Goal: Check status: Check status

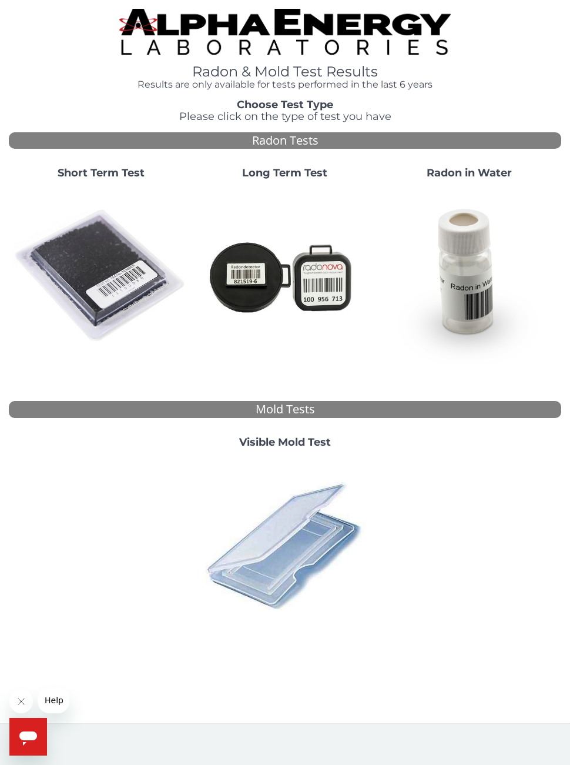
click at [92, 264] on img at bounding box center [101, 276] width 175 height 175
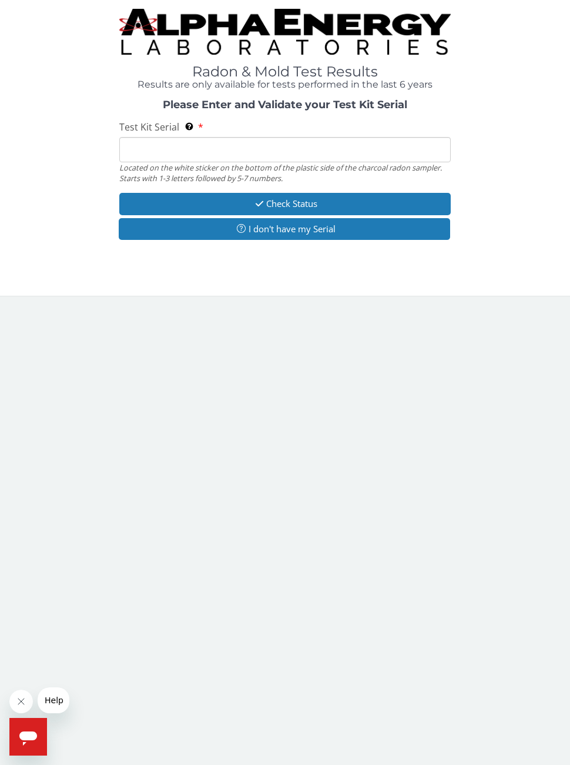
click at [150, 158] on input "Test Kit Serial Located on the white sticker on the bottom of the plastic side …" at bounding box center [285, 149] width 332 height 25
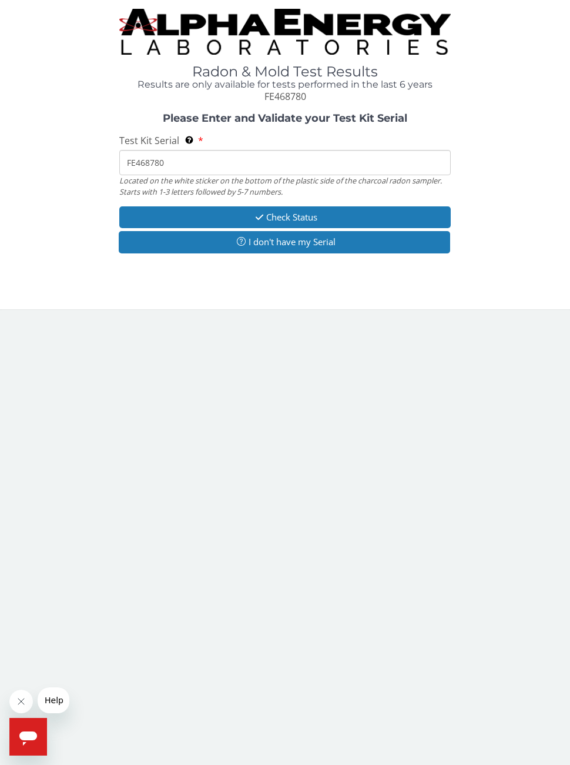
type input "FE468780"
click at [151, 216] on button "Check Status" at bounding box center [285, 217] width 332 height 22
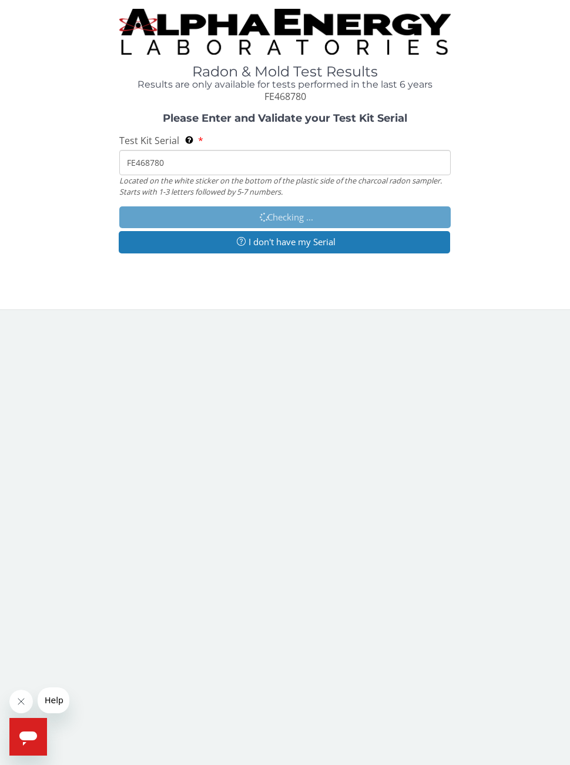
click at [182, 151] on input "FE468780" at bounding box center [285, 162] width 332 height 25
click at [180, 134] on label "Test Kit Serial Located on the white sticker on the bottom of the plastic side …" at bounding box center [161, 141] width 84 height 14
click at [180, 150] on input "FE468780" at bounding box center [285, 162] width 332 height 25
click at [193, 120] on strong "Please Enter and Validate your Test Kit Serial" at bounding box center [285, 118] width 245 height 13
click at [189, 124] on div "Please Enter and Validate your Test Kit Serial Test Kit Serial Located on the w…" at bounding box center [285, 184] width 553 height 143
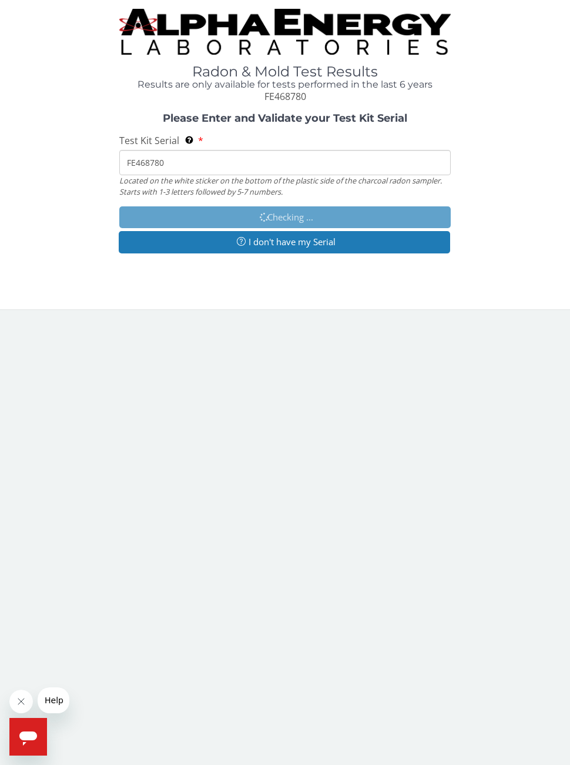
click at [182, 126] on div "Please Enter and Validate your Test Kit Serial Test Kit Serial Located on the w…" at bounding box center [285, 184] width 553 height 143
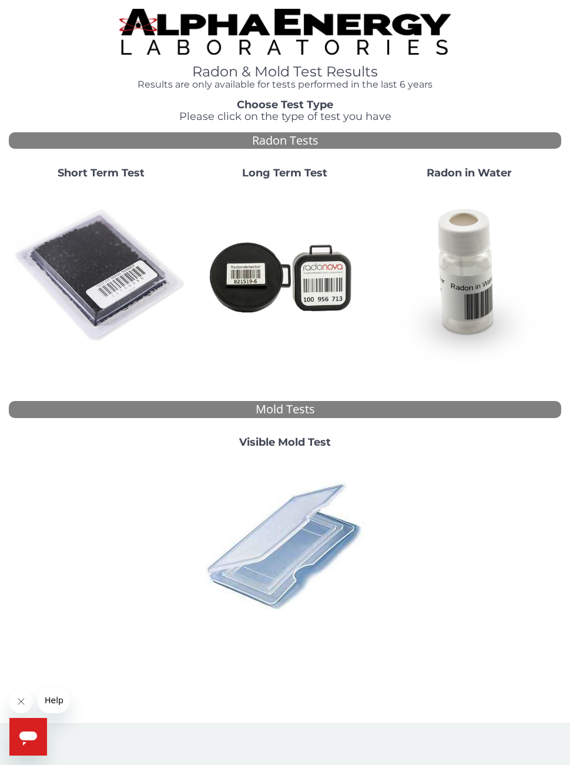
click at [98, 239] on img at bounding box center [101, 276] width 175 height 175
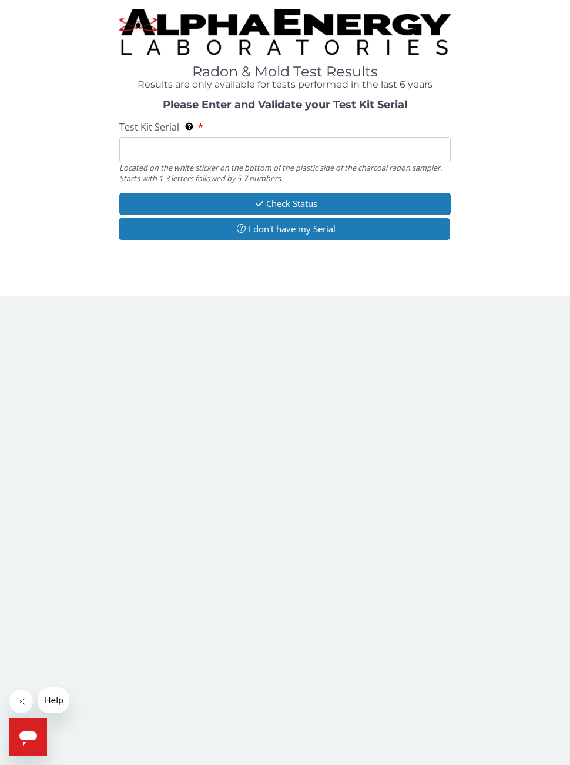
click at [122, 140] on input "Test Kit Serial Located on the white sticker on the bottom of the plastic side …" at bounding box center [285, 149] width 332 height 25
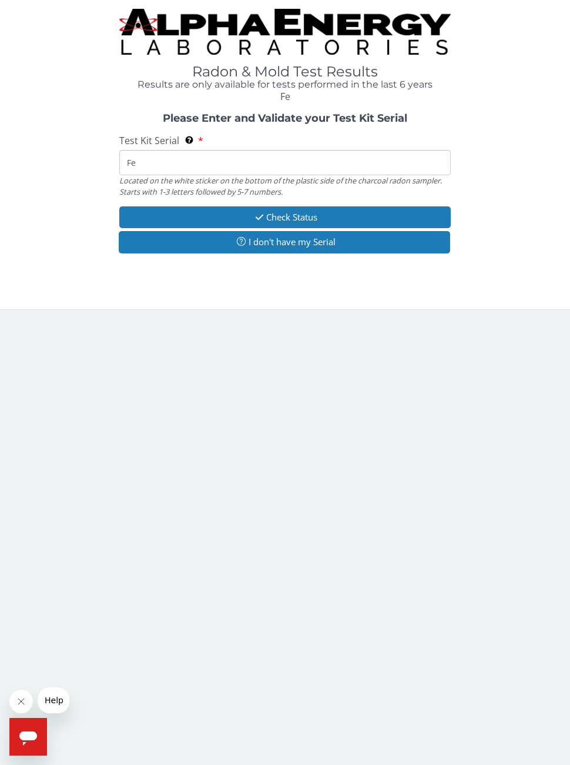
type input "F"
type input "FE468780"
click at [205, 209] on button "Check Status" at bounding box center [285, 217] width 332 height 22
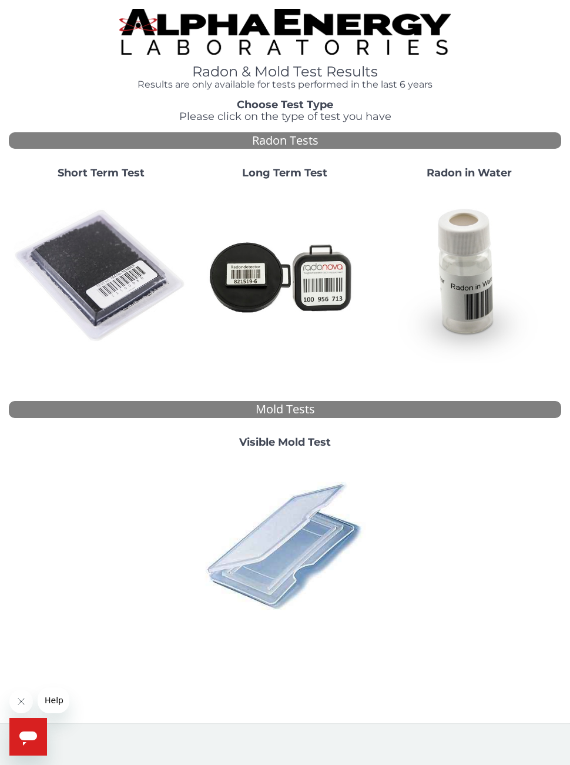
click at [85, 265] on img at bounding box center [101, 276] width 175 height 175
click at [99, 229] on img at bounding box center [101, 276] width 175 height 175
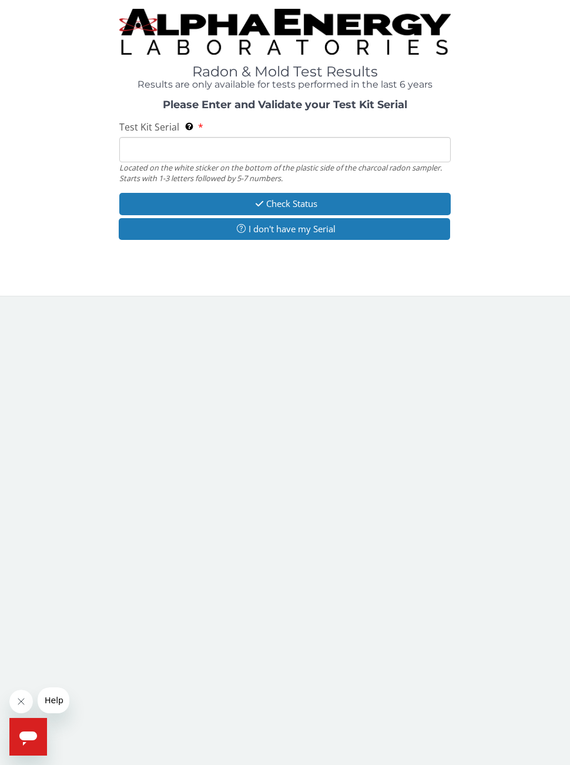
click at [128, 146] on input "Test Kit Serial Located on the white sticker on the bottom of the plastic side …" at bounding box center [285, 149] width 332 height 25
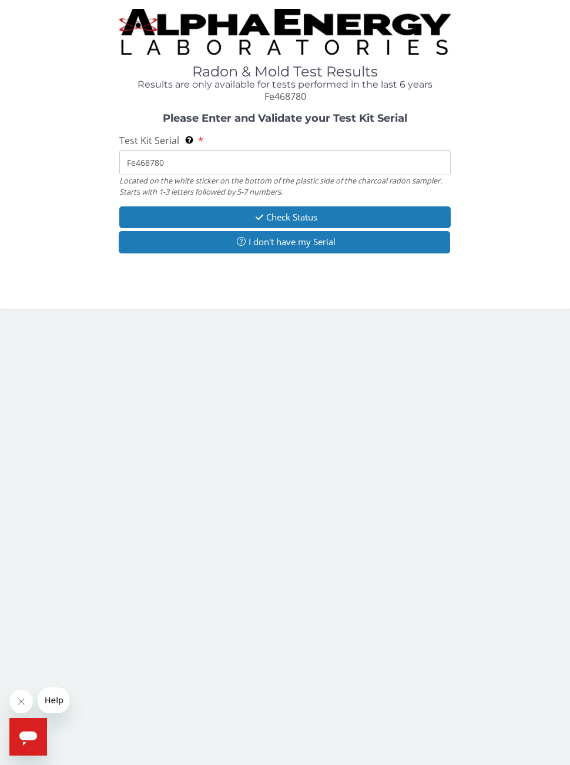
type input "Fe468780"
click at [218, 195] on div "Please Enter and Validate your Test Kit Serial Test Kit Serial Located on the w…" at bounding box center [285, 184] width 553 height 143
click at [226, 214] on button "Check Status" at bounding box center [285, 217] width 332 height 22
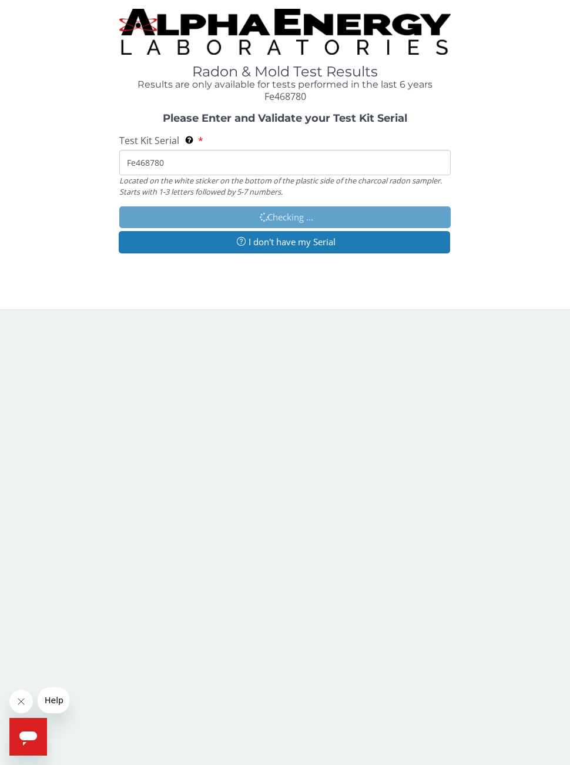
click at [27, 744] on icon "Open messaging window" at bounding box center [28, 736] width 21 height 21
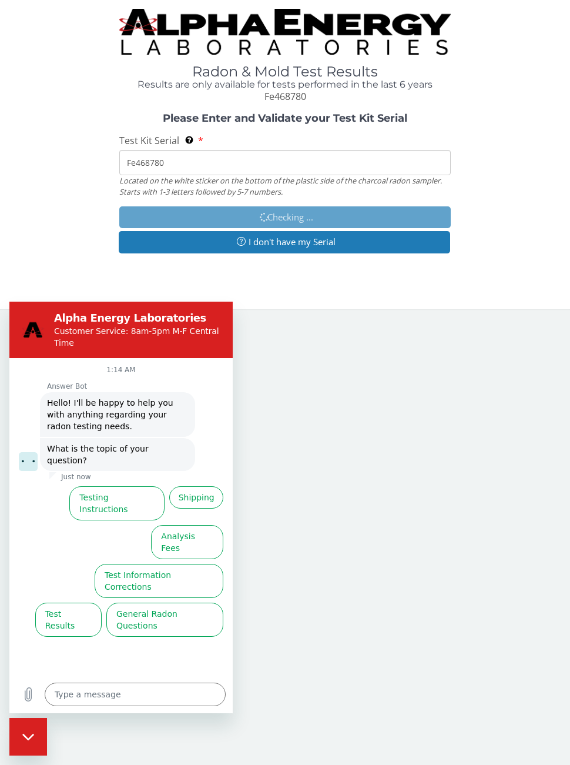
click at [63, 603] on button "Test Results" at bounding box center [68, 620] width 66 height 34
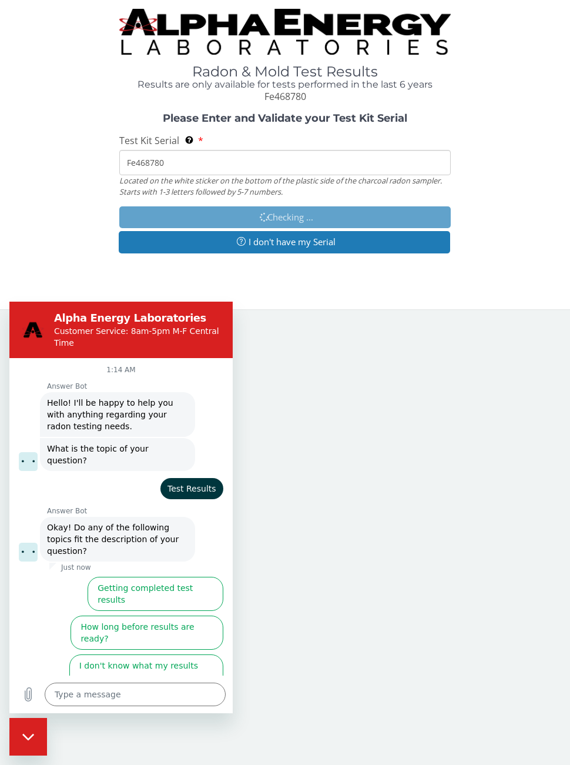
click at [135, 577] on button "Getting completed test results" at bounding box center [156, 594] width 136 height 34
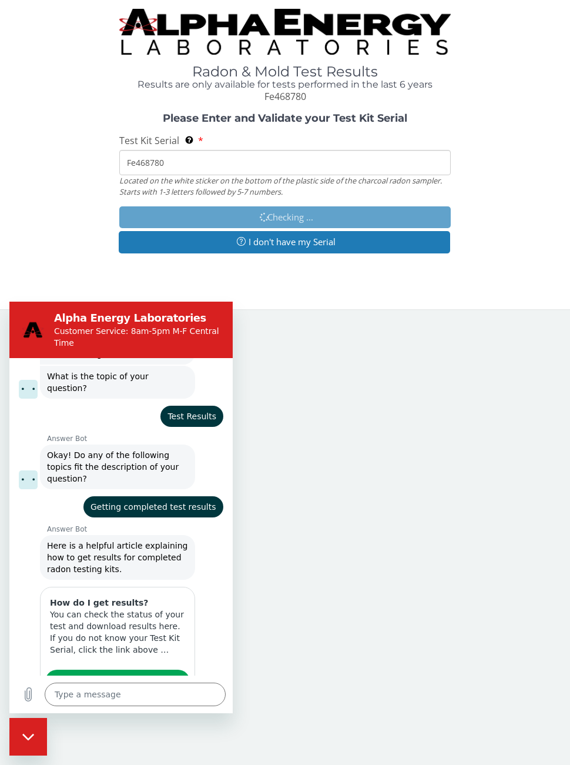
type textarea "x"
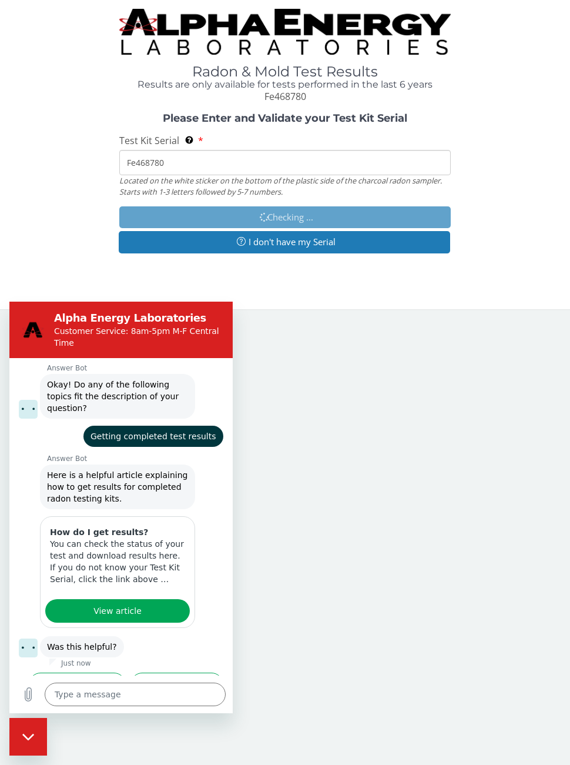
scroll to position [142, 0]
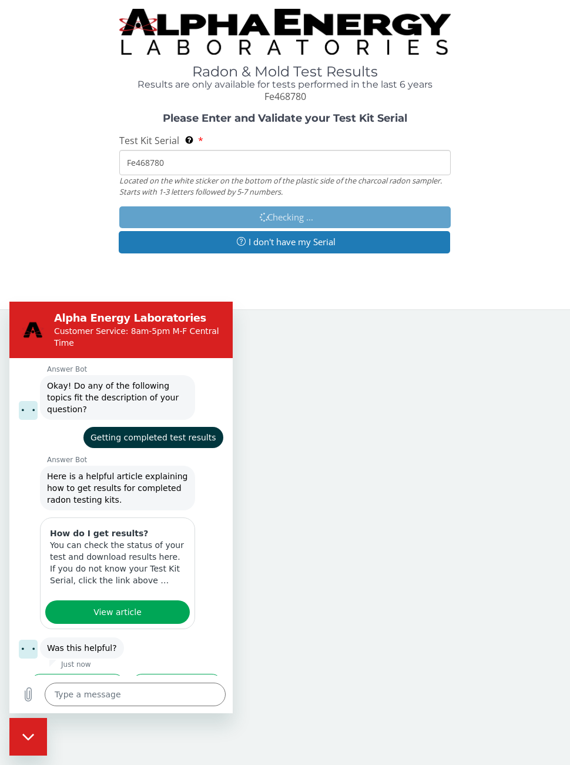
click at [107, 605] on span "View article" at bounding box center [117, 612] width 48 height 14
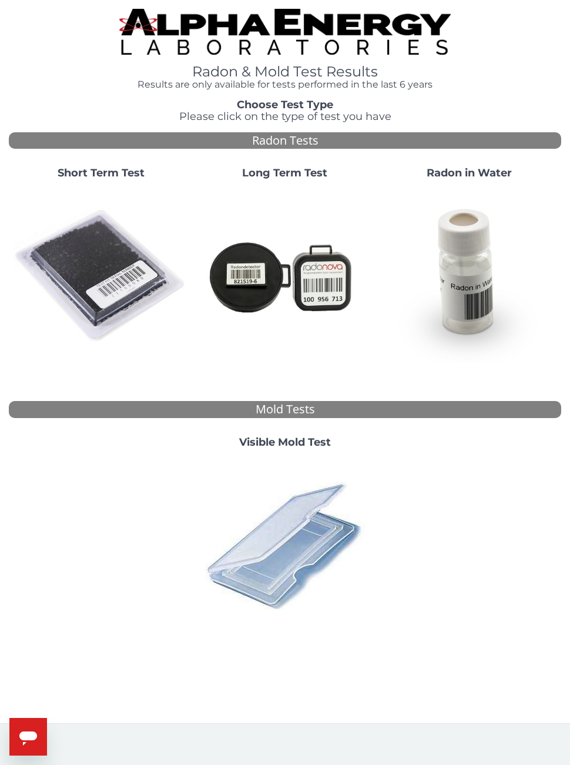
click at [90, 265] on img at bounding box center [101, 276] width 175 height 175
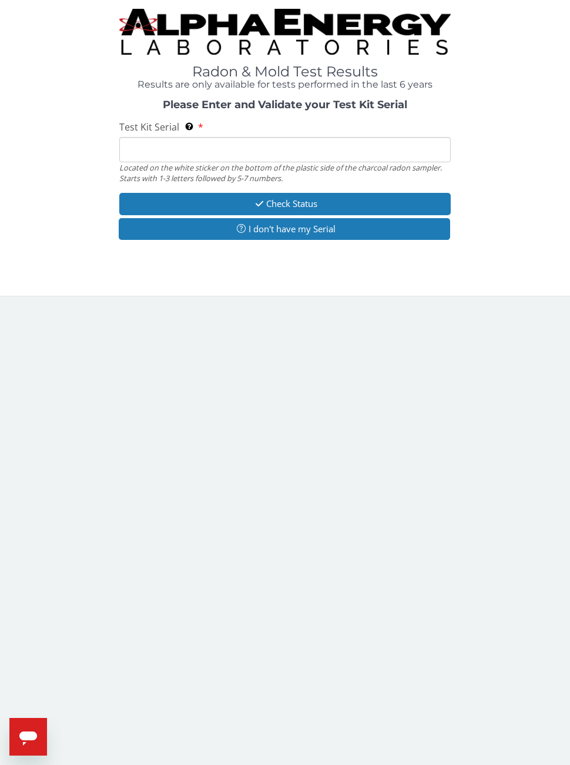
click at [128, 149] on input "Test Kit Serial Located on the white sticker on the bottom of the plastic side …" at bounding box center [285, 149] width 332 height 25
click at [157, 228] on button "I don't have my Serial" at bounding box center [285, 229] width 332 height 22
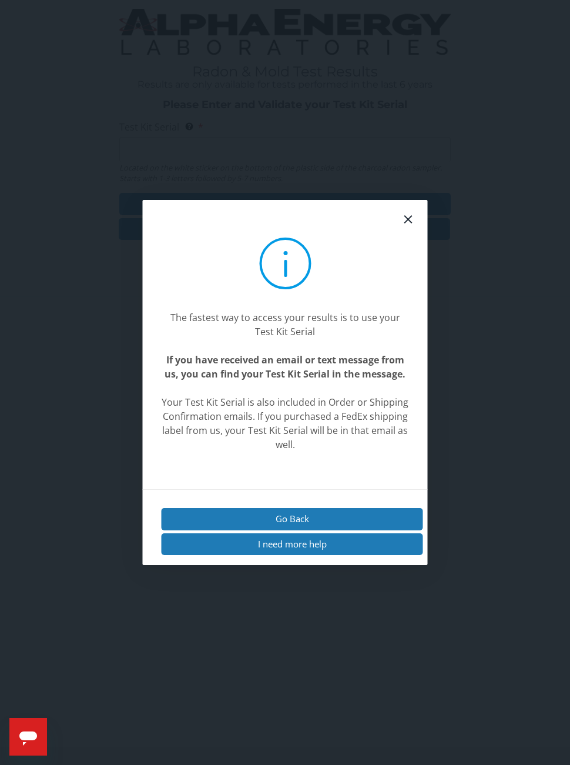
click at [234, 555] on button "I need more help" at bounding box center [293, 544] width 262 height 22
